Goal: Information Seeking & Learning: Learn about a topic

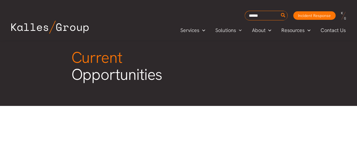
scroll to position [22, 0]
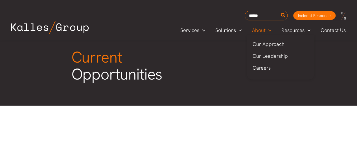
click at [262, 32] on span "About" at bounding box center [259, 30] width 14 height 8
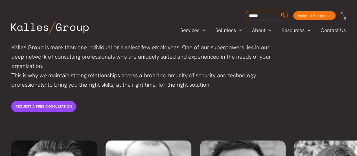
scroll to position [1195, 0]
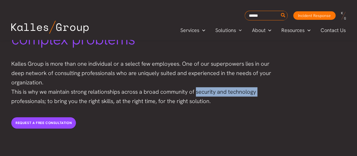
drag, startPoint x: 259, startPoint y: 75, endPoint x: 195, endPoint y: 76, distance: 64.1
click at [195, 76] on p "Kalles Group is more than one individual or a select few employees. One of our …" at bounding box center [143, 82] width 265 height 47
copy p "security and technology"
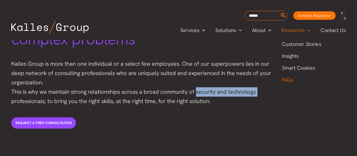
click at [278, 81] on link "FAQs" at bounding box center [310, 80] width 68 height 12
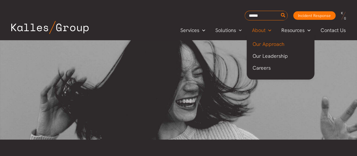
click at [267, 43] on span "Our Approach" at bounding box center [268, 44] width 32 height 6
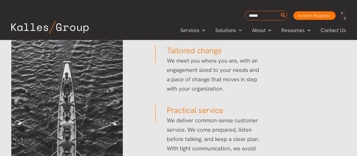
scroll to position [781, 0]
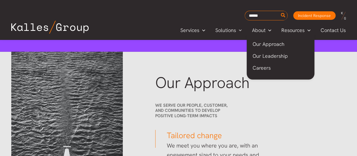
click at [262, 67] on span "Careers" at bounding box center [261, 67] width 18 height 6
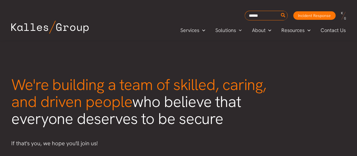
scroll to position [1540, 0]
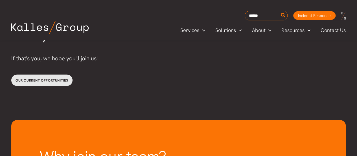
click at [57, 74] on link "Our current opportunities" at bounding box center [41, 79] width 61 height 11
